Goal: Find specific page/section: Find specific page/section

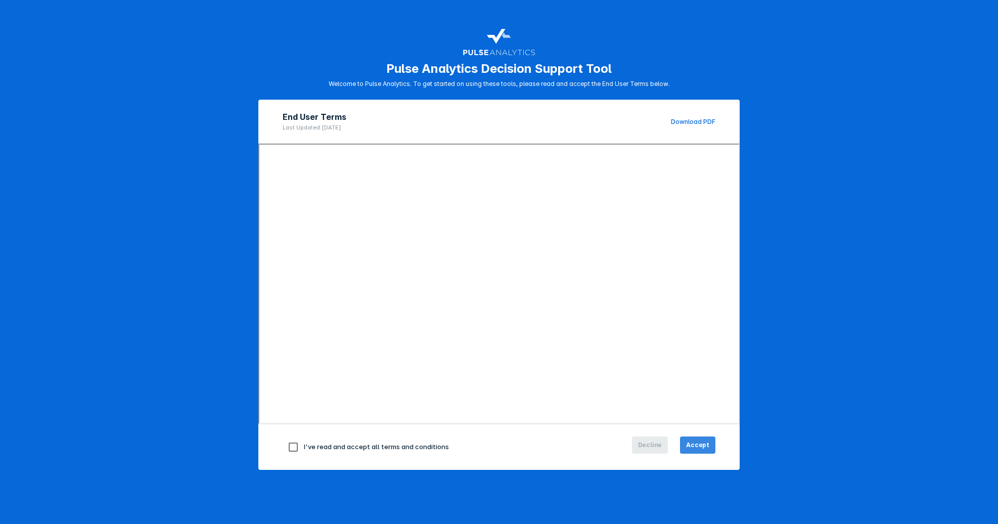
click at [696, 442] on span "Accept" at bounding box center [697, 444] width 23 height 9
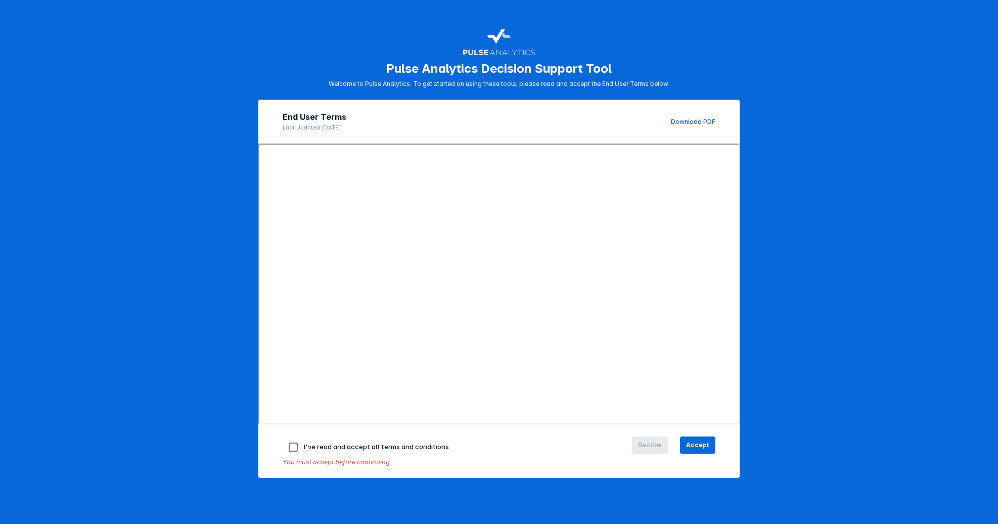
click at [286, 447] on input "checkbox" at bounding box center [293, 446] width 21 height 21
checkbox input "true"
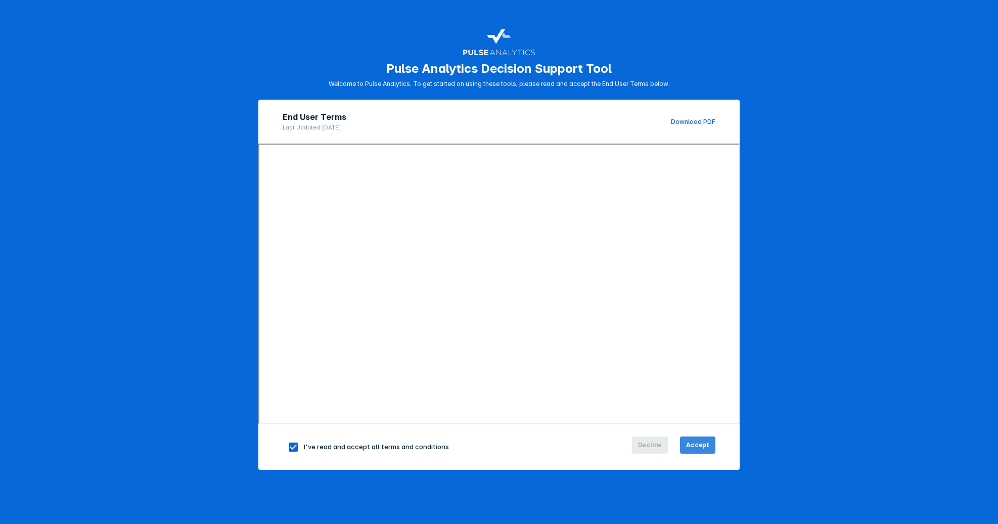
click at [703, 446] on span "Accept" at bounding box center [697, 444] width 23 height 9
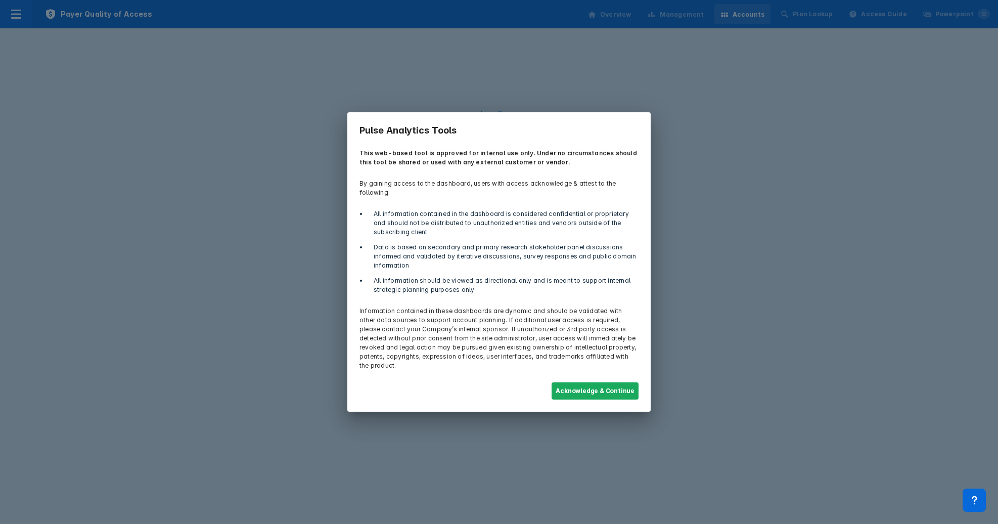
click at [604, 376] on div "Acknowledge & Continue" at bounding box center [498, 390] width 291 height 29
click at [604, 382] on button "Acknowledge & Continue" at bounding box center [595, 390] width 87 height 17
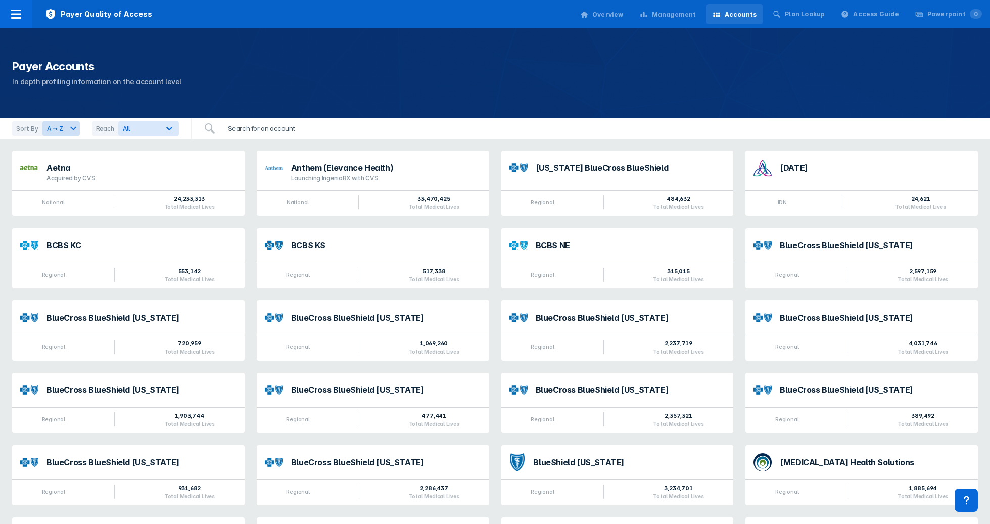
click at [265, 126] on input "search" at bounding box center [279, 128] width 114 height 20
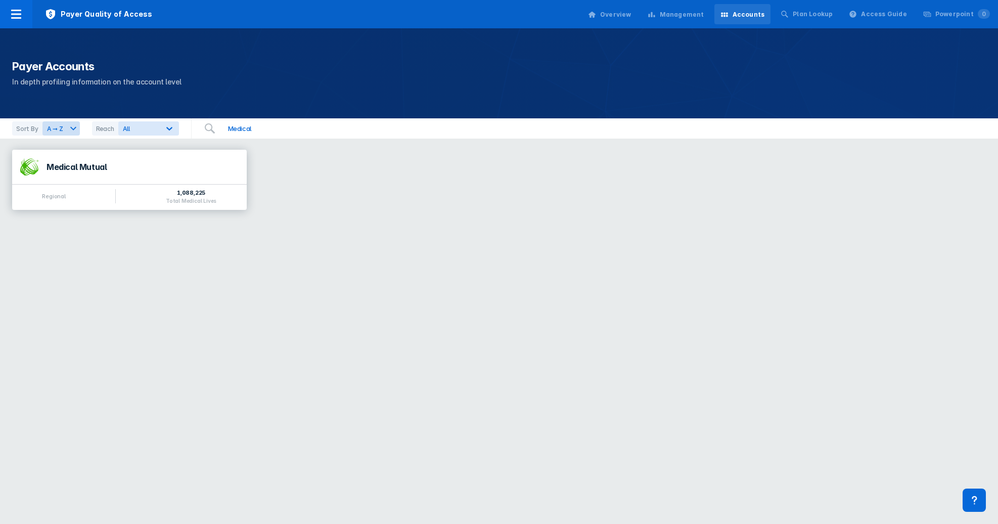
type input "Medical"
click at [84, 169] on div "Medical Mutual" at bounding box center [143, 167] width 192 height 8
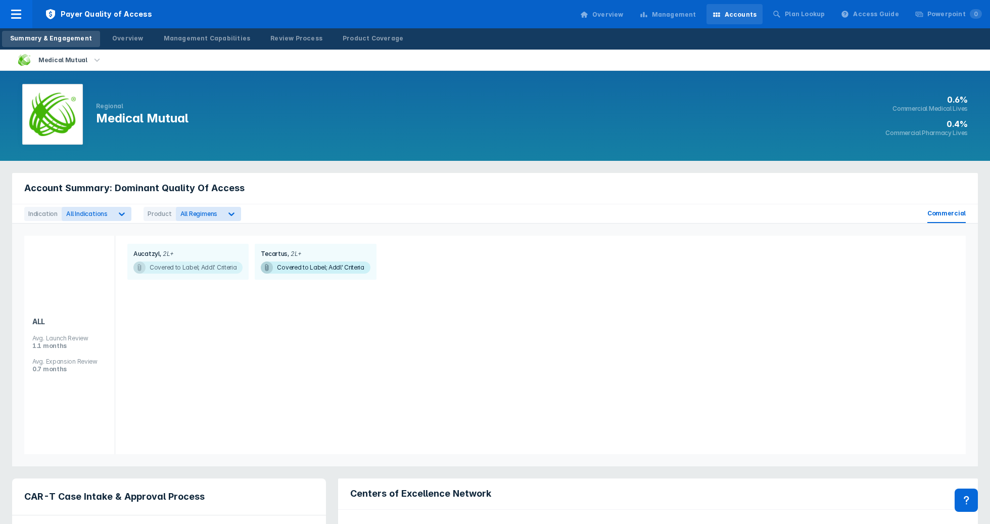
click at [185, 268] on span "Covered to Label; Addl' Criteria" at bounding box center [187, 267] width 109 height 12
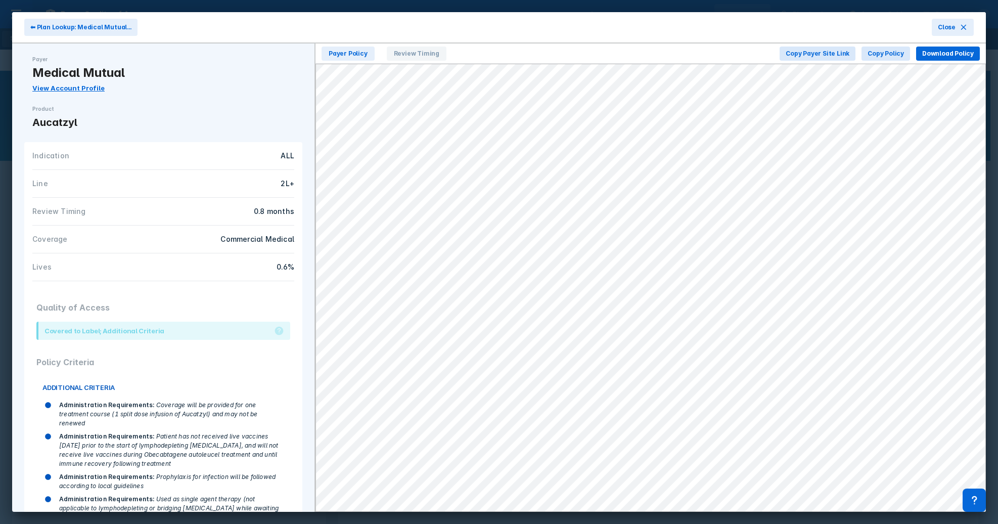
click at [67, 86] on link "View Account Profile" at bounding box center [68, 88] width 72 height 8
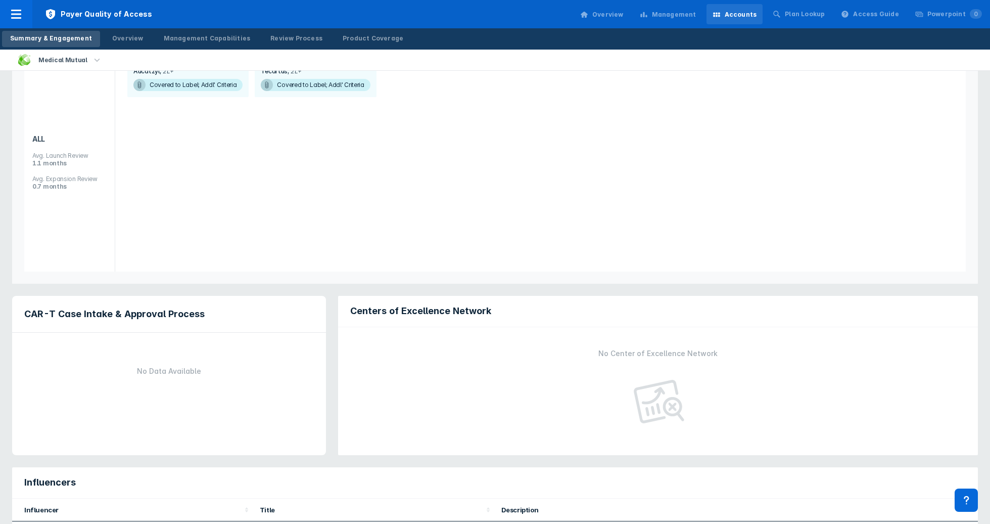
scroll to position [18, 0]
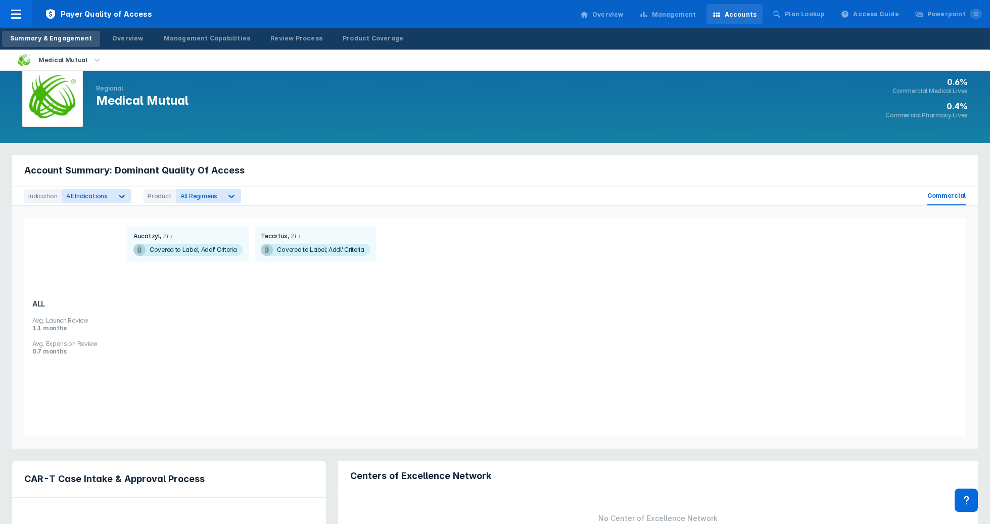
click at [949, 196] on span "Commercial" at bounding box center [947, 196] width 38 height 19
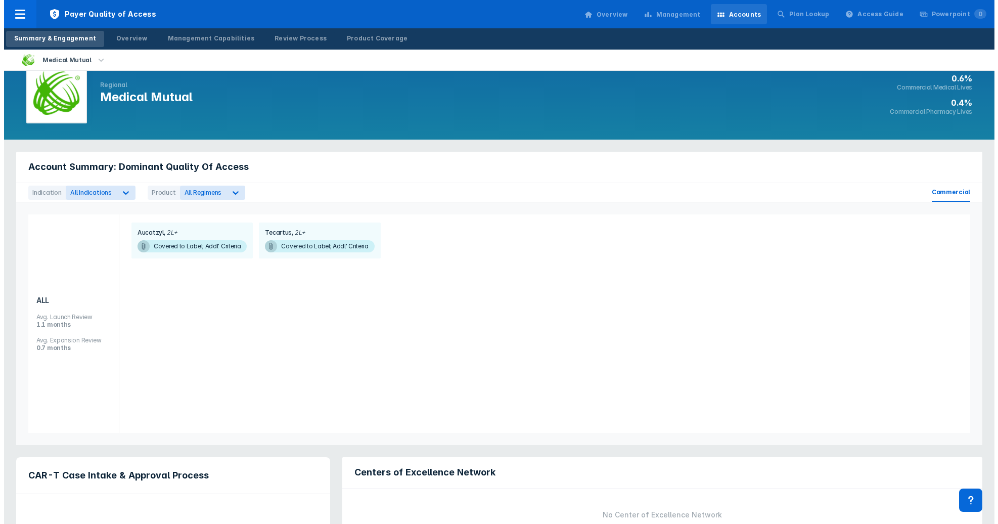
scroll to position [0, 0]
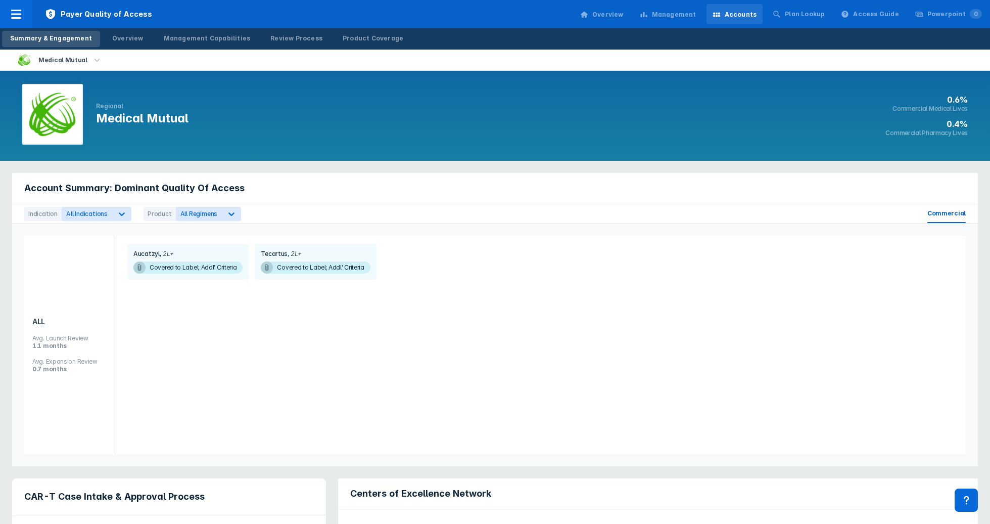
click at [107, 119] on h1 "Medical Mutual" at bounding box center [142, 118] width 93 height 16
click at [71, 59] on div "Medical Mutual" at bounding box center [62, 60] width 57 height 14
